Goal: Task Accomplishment & Management: Manage account settings

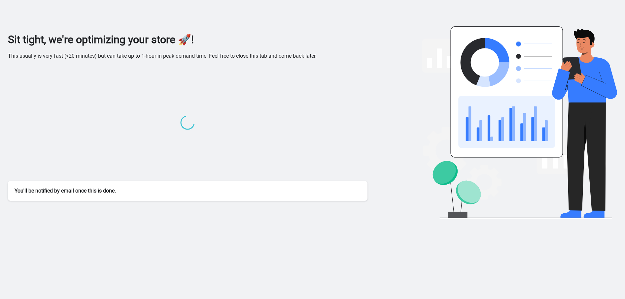
click at [171, 193] on div "You'll be notified by email once this is done." at bounding box center [187, 191] width 359 height 20
